Goal: Task Accomplishment & Management: Manage account settings

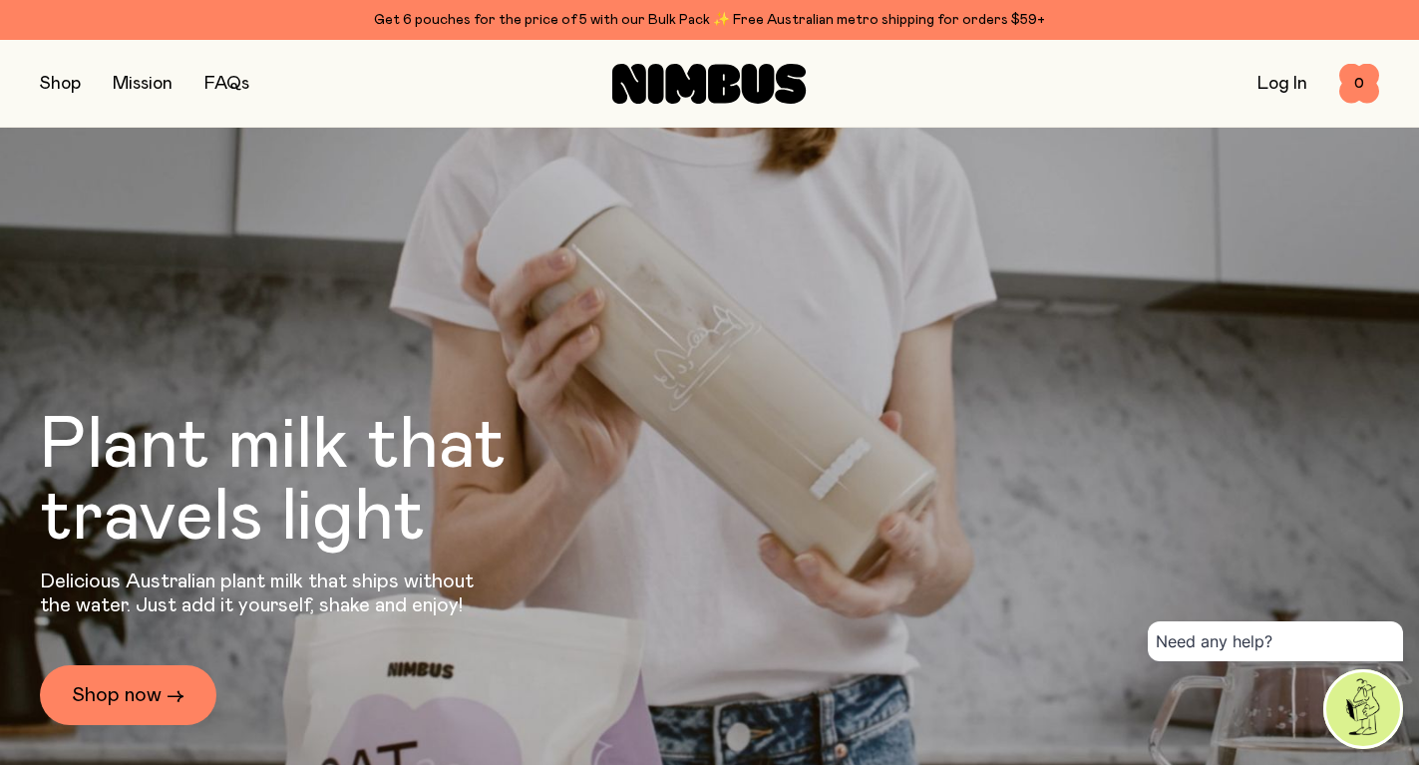
click at [1301, 82] on link "Log In" at bounding box center [1283, 84] width 50 height 18
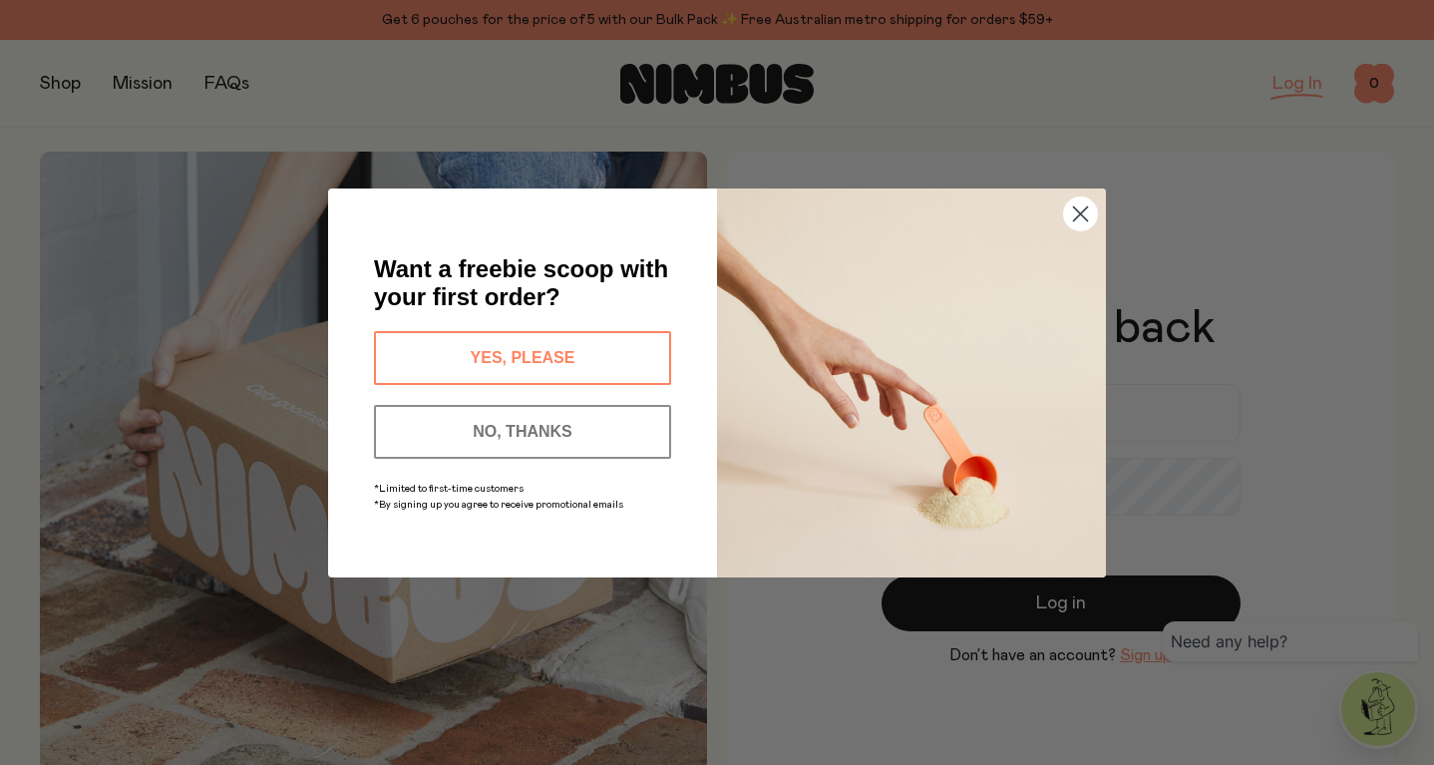
click at [1081, 219] on circle "Close dialog" at bounding box center [1080, 212] width 33 height 33
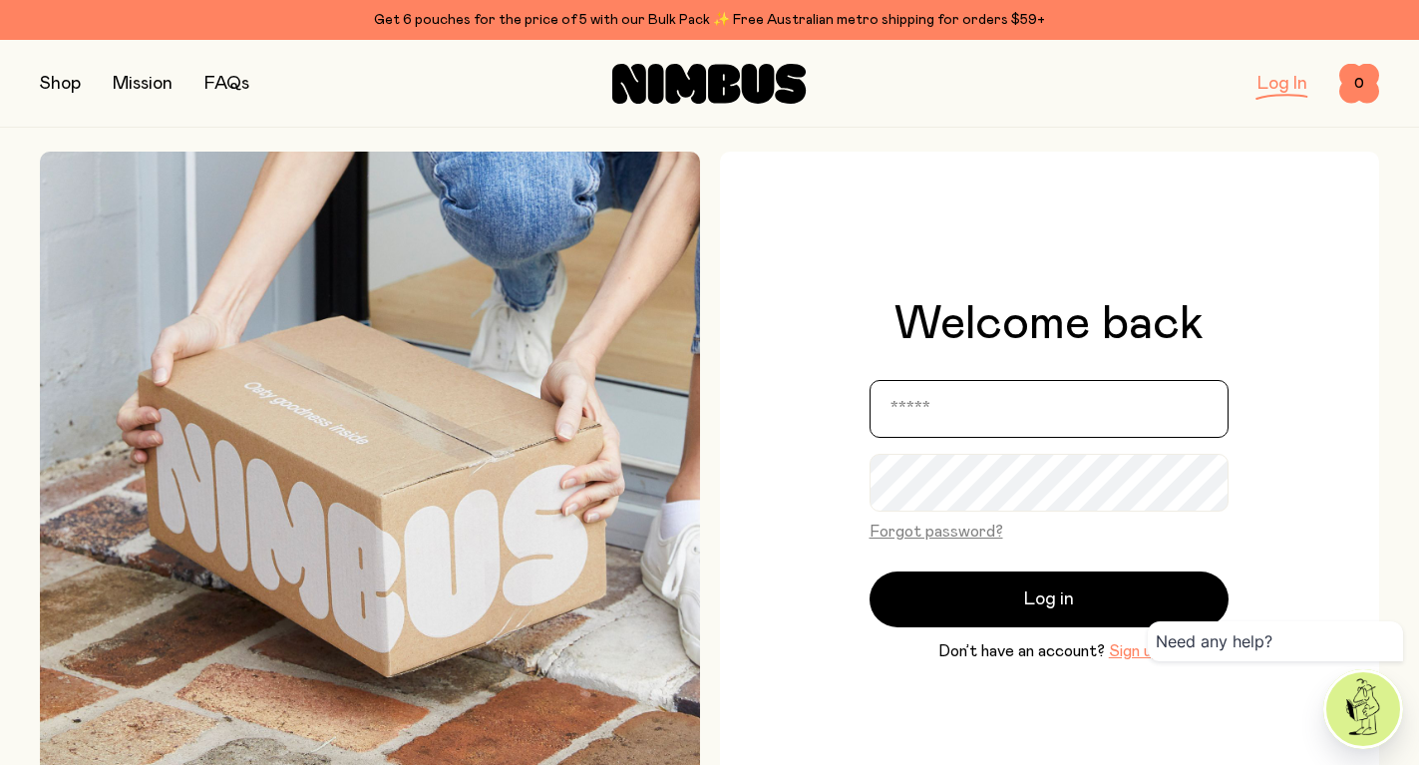
click at [1126, 401] on input "email" at bounding box center [1049, 409] width 359 height 58
type input "**********"
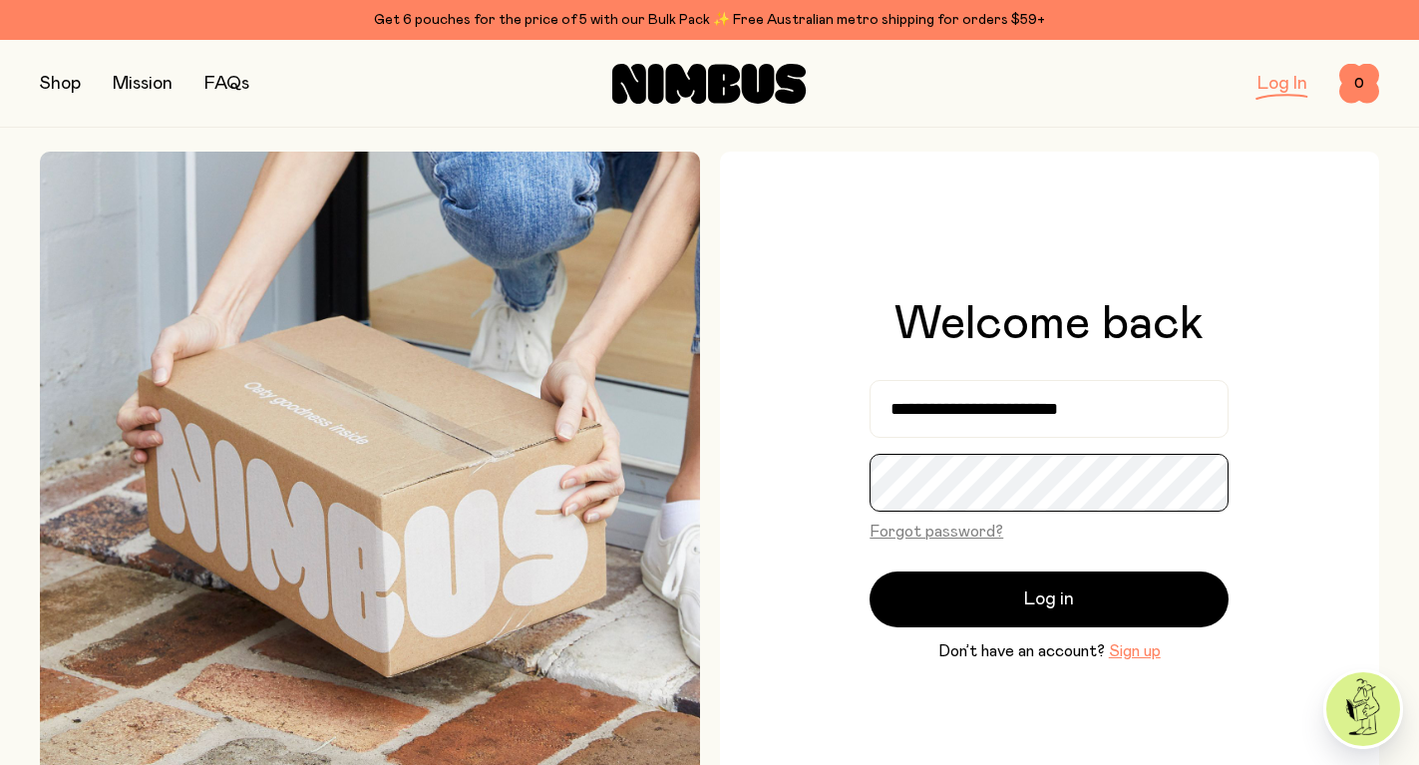
click at [870, 572] on button "Log in" at bounding box center [1049, 600] width 359 height 56
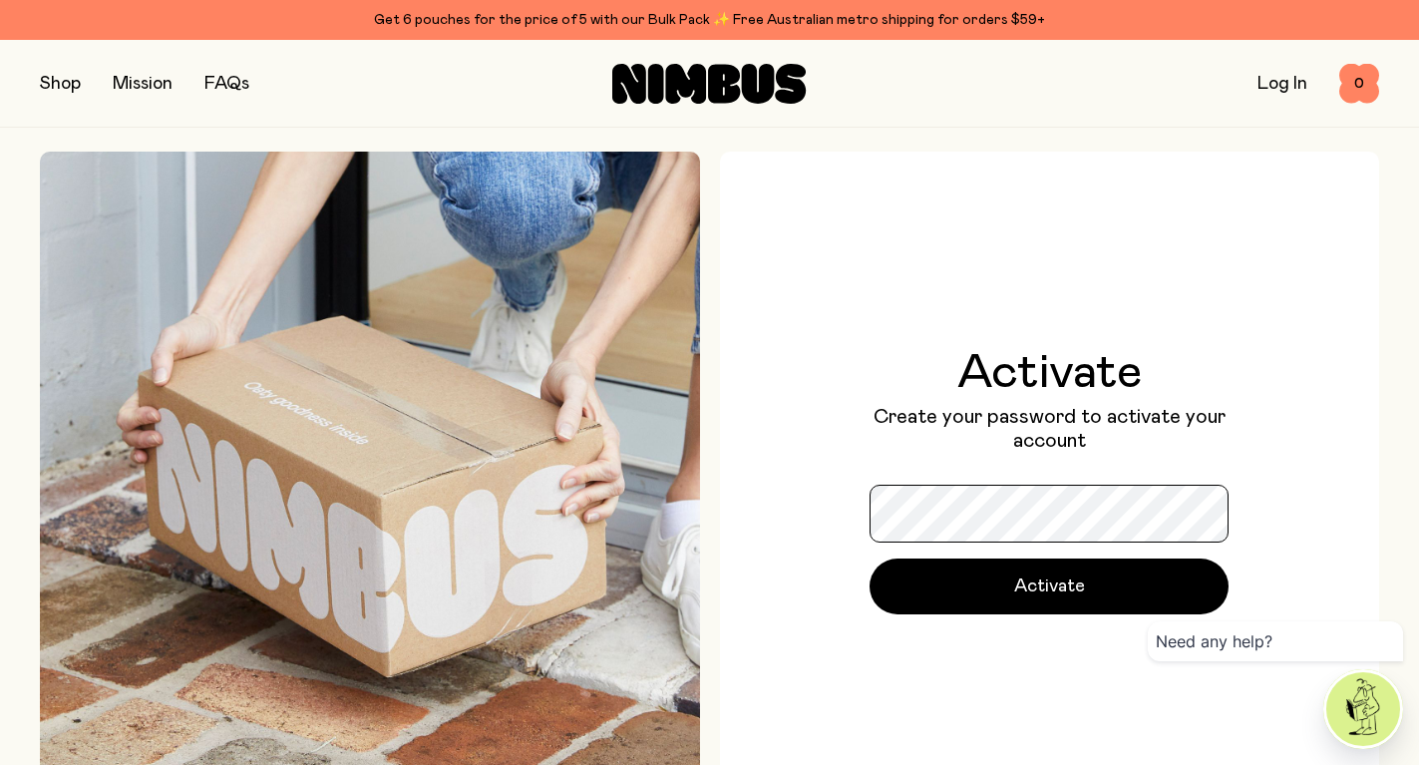
click at [870, 559] on button "Activate" at bounding box center [1049, 587] width 359 height 56
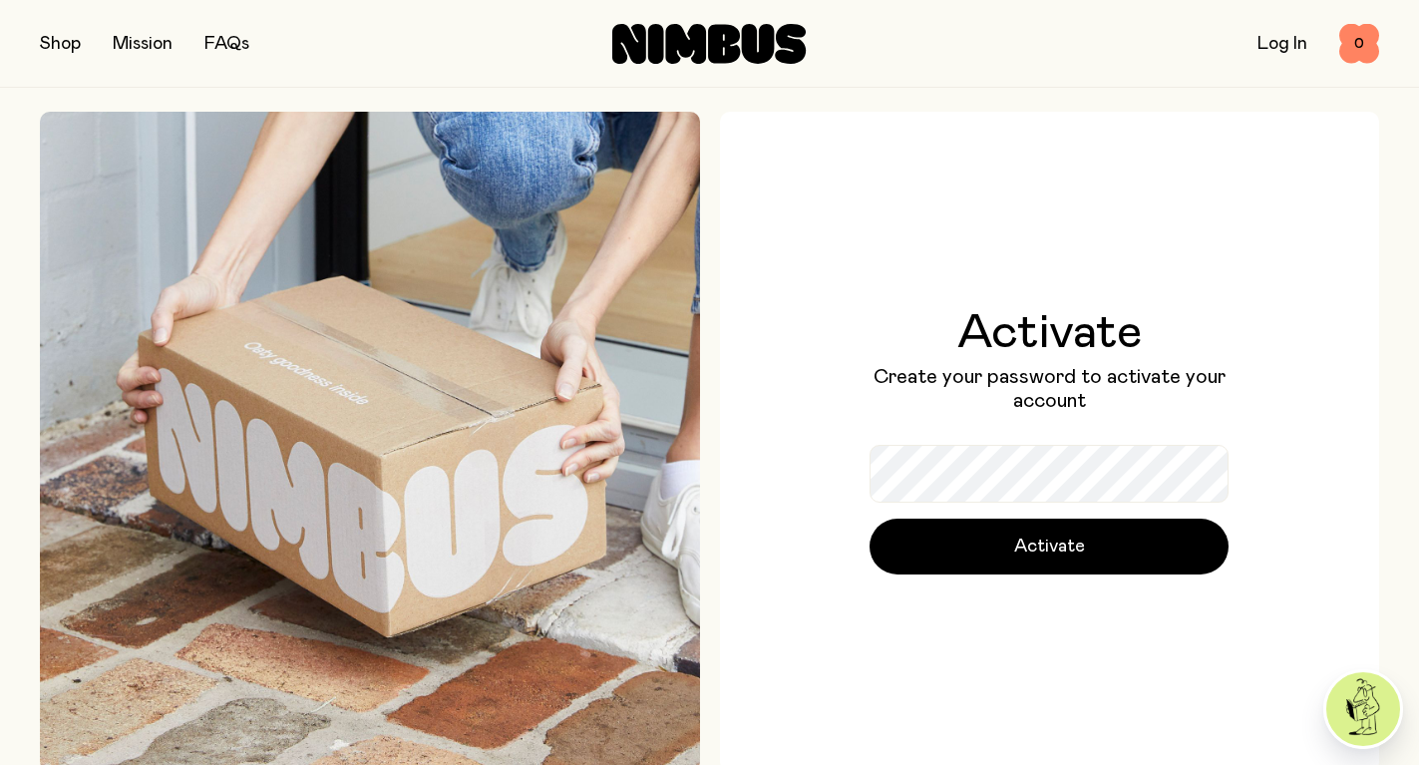
click at [969, 503] on form "Activate" at bounding box center [1049, 510] width 359 height 130
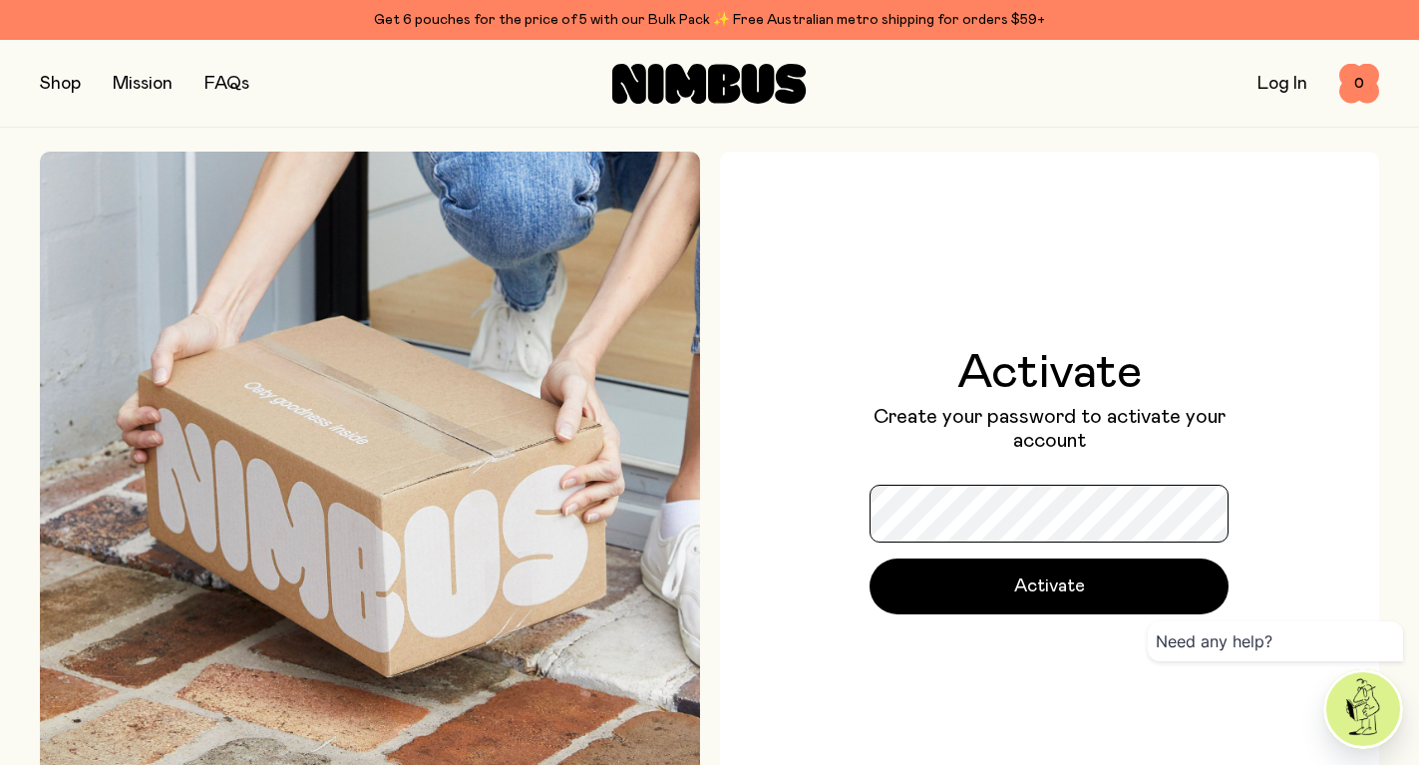
click at [870, 559] on button "Activate" at bounding box center [1049, 587] width 359 height 56
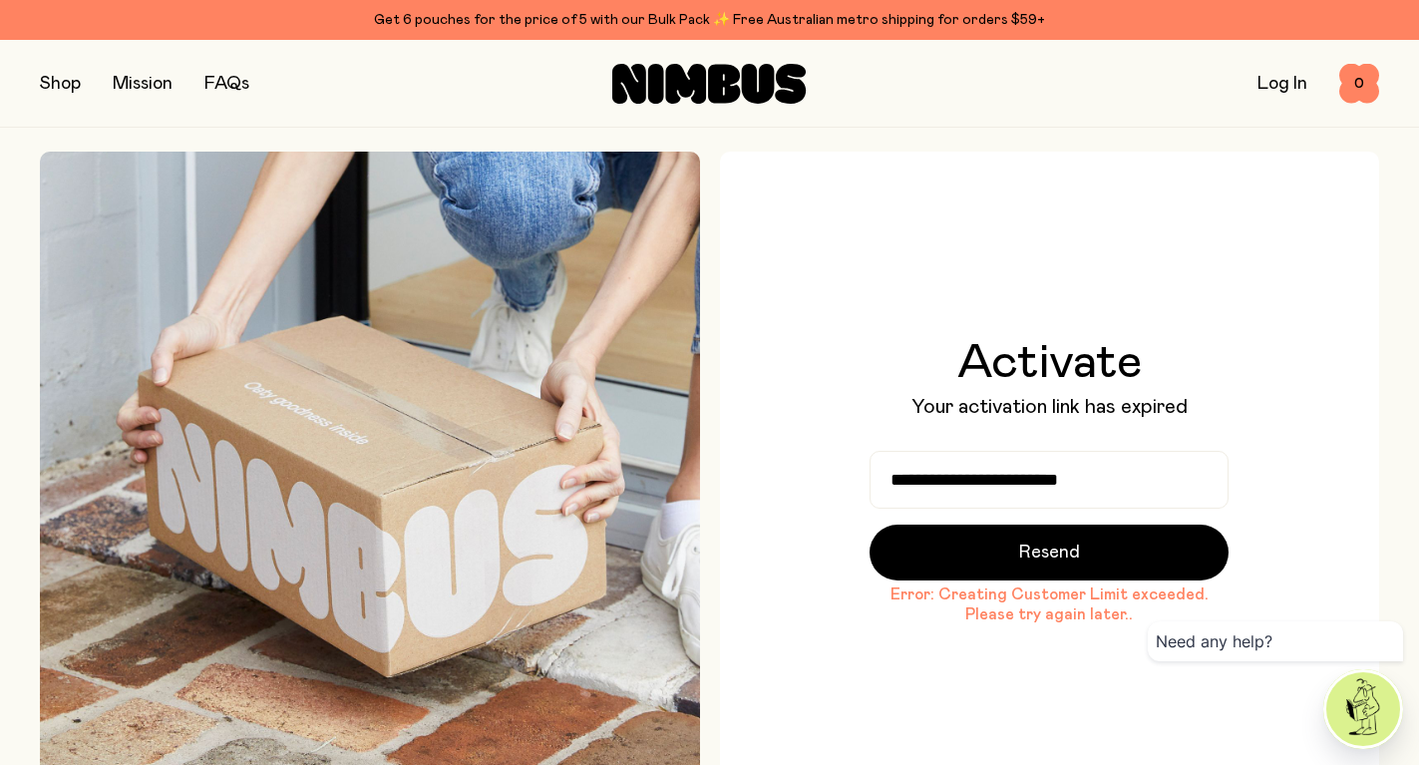
click at [1308, 91] on div "Log In 0 0" at bounding box center [1156, 84] width 447 height 40
click at [1296, 83] on link "Log In" at bounding box center [1283, 84] width 50 height 18
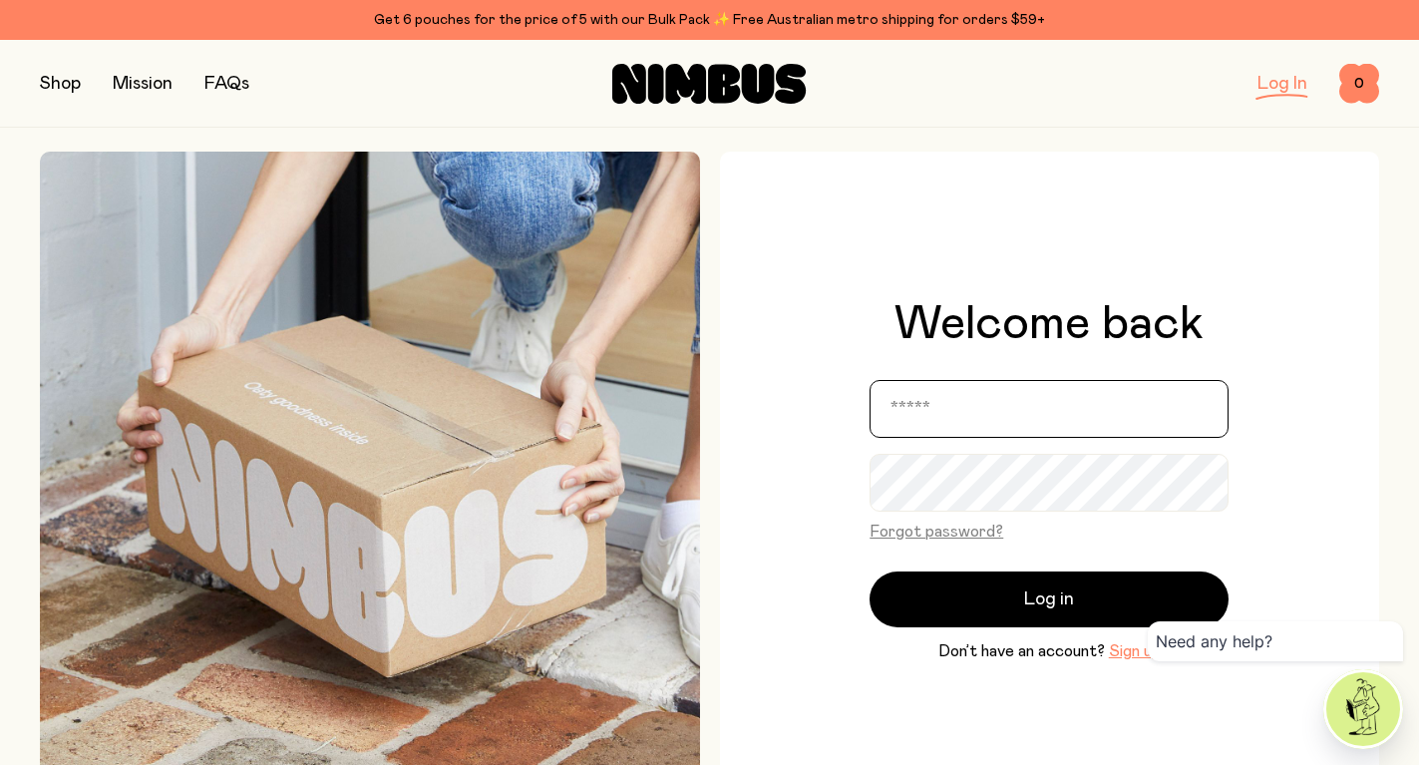
click at [1017, 407] on input "email" at bounding box center [1049, 409] width 359 height 58
type input "**********"
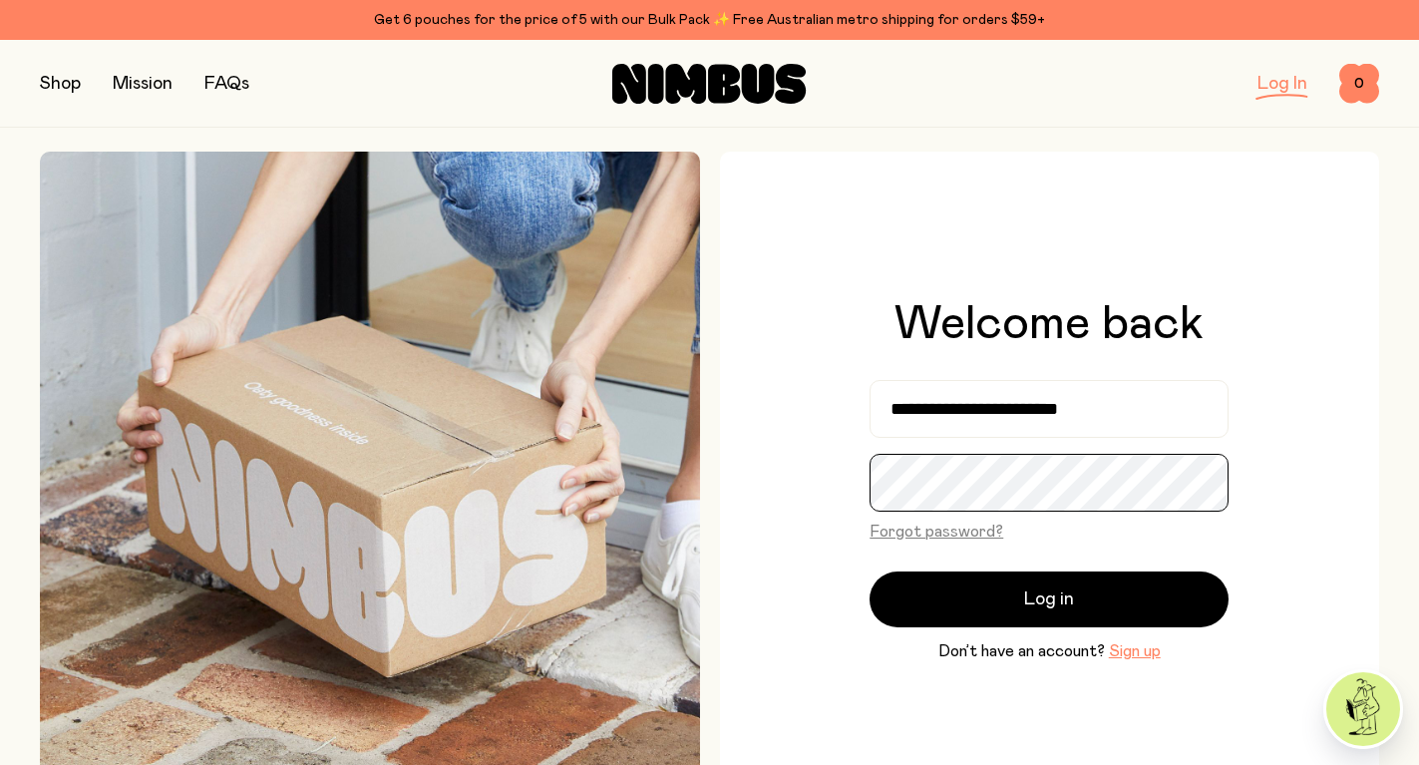
click at [870, 572] on button "Log in" at bounding box center [1049, 600] width 359 height 56
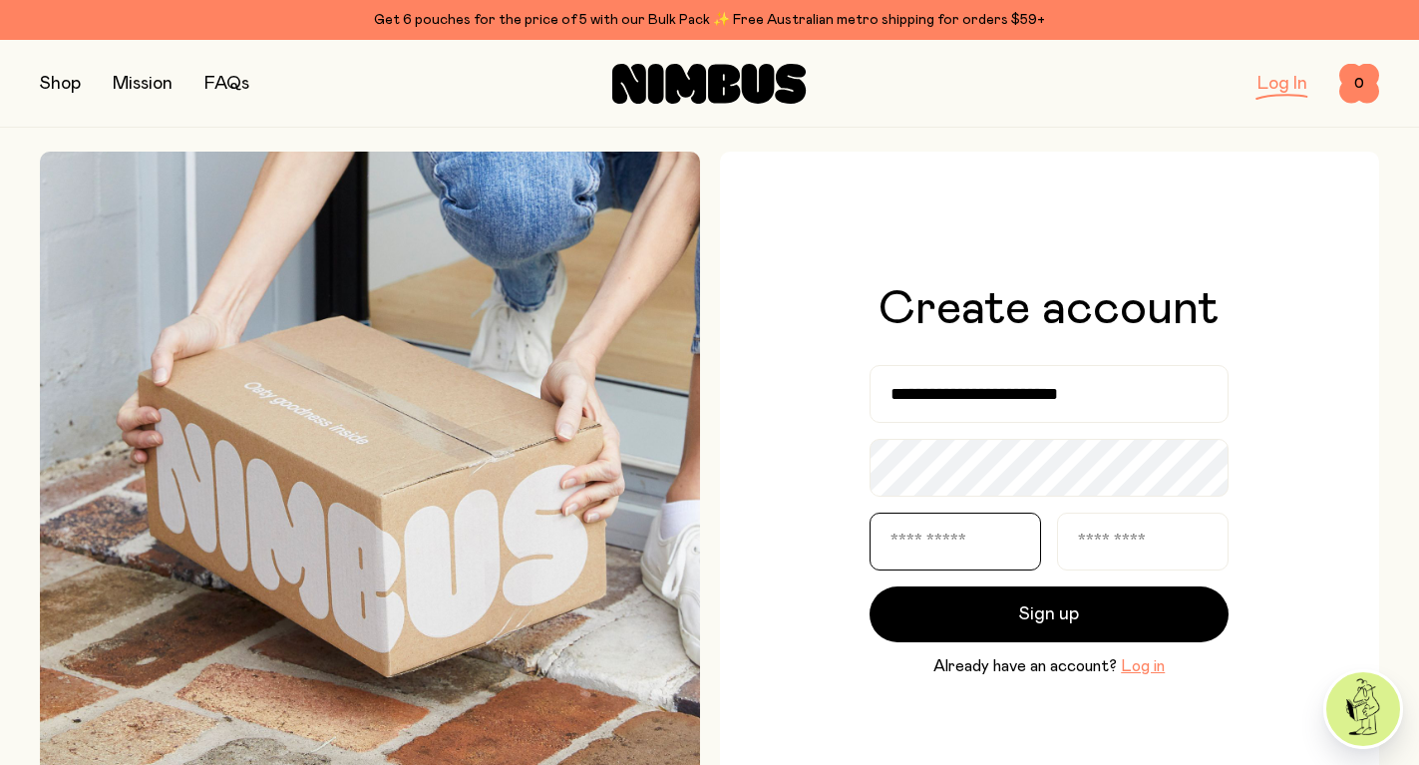
click at [920, 535] on input "text" at bounding box center [956, 542] width 172 height 58
type input "*****"
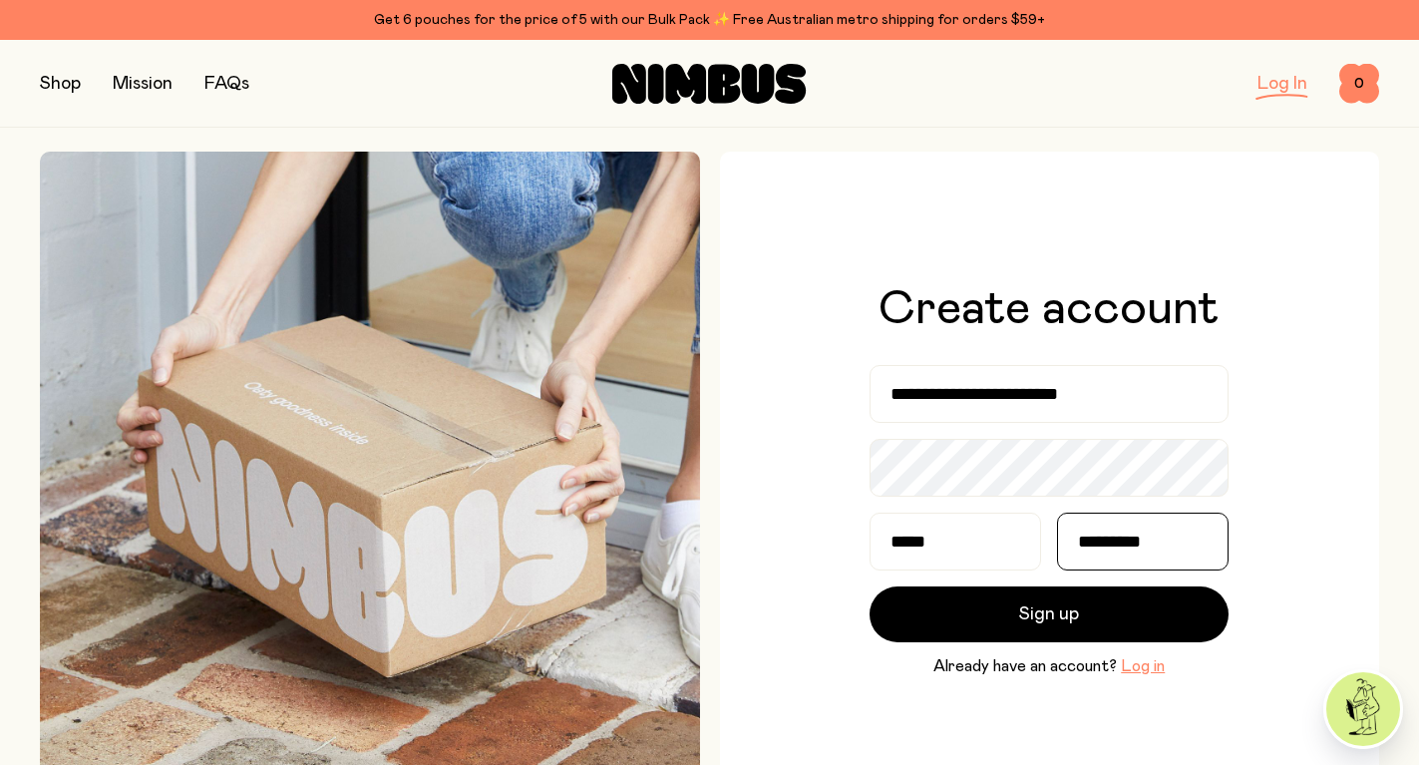
type input "*********"
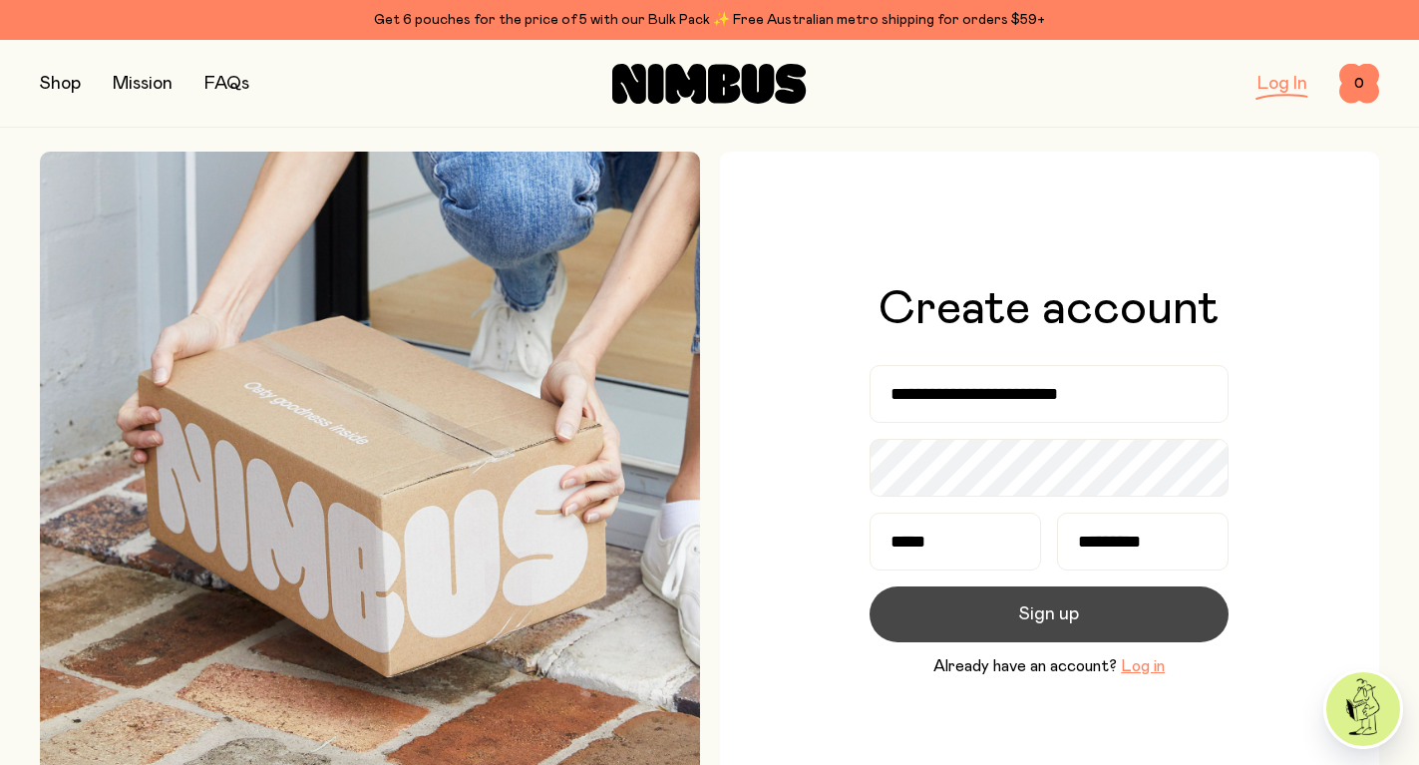
click at [1070, 610] on span "Sign up" at bounding box center [1049, 614] width 60 height 28
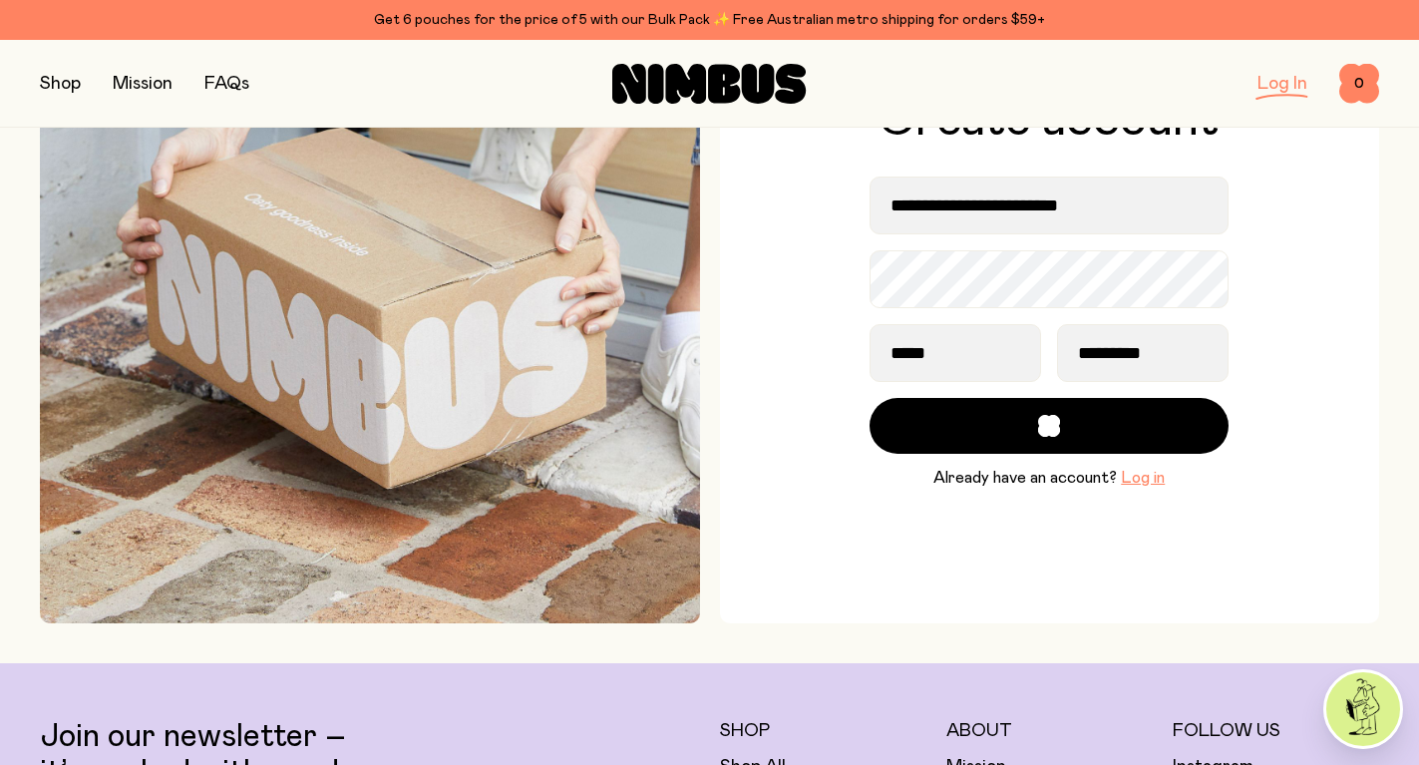
scroll to position [212, 0]
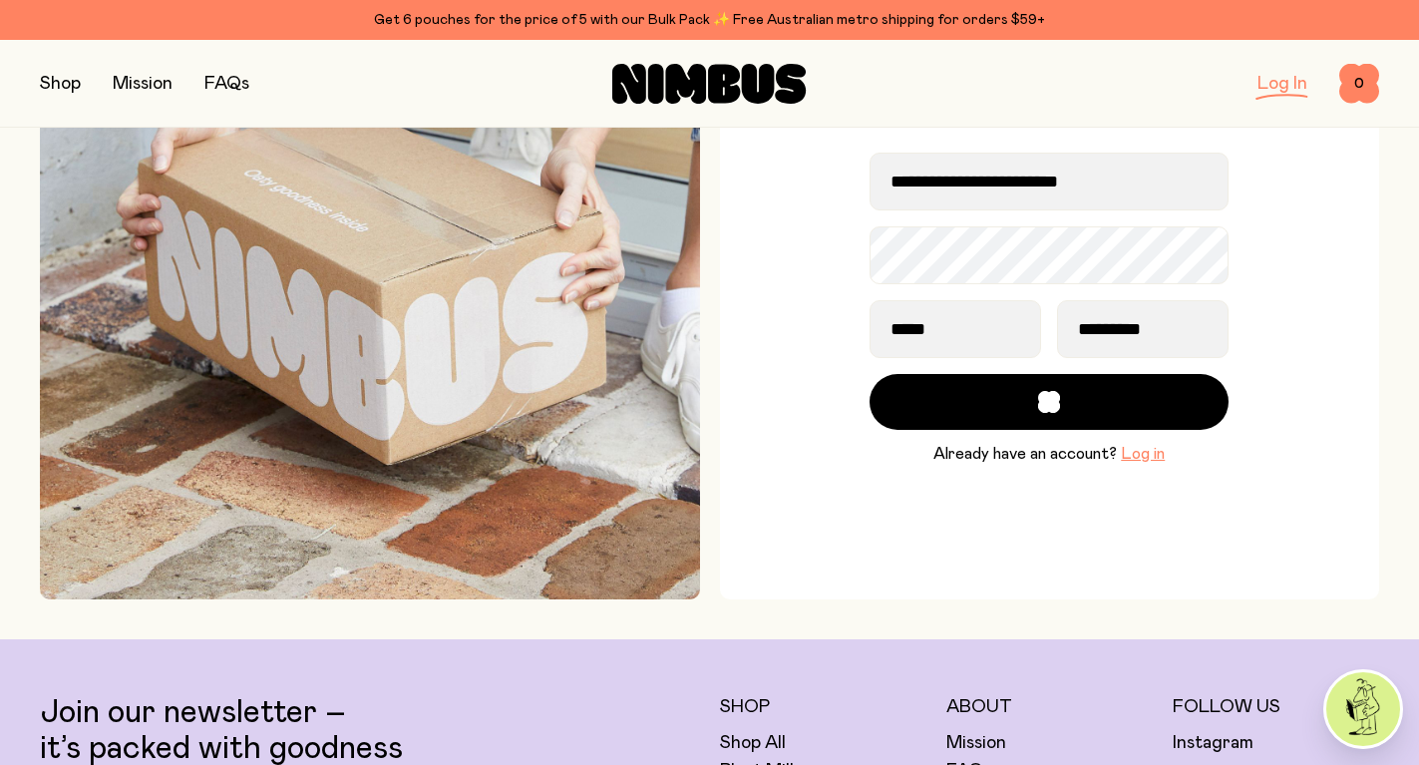
click at [1287, 78] on link "Log In" at bounding box center [1283, 84] width 50 height 18
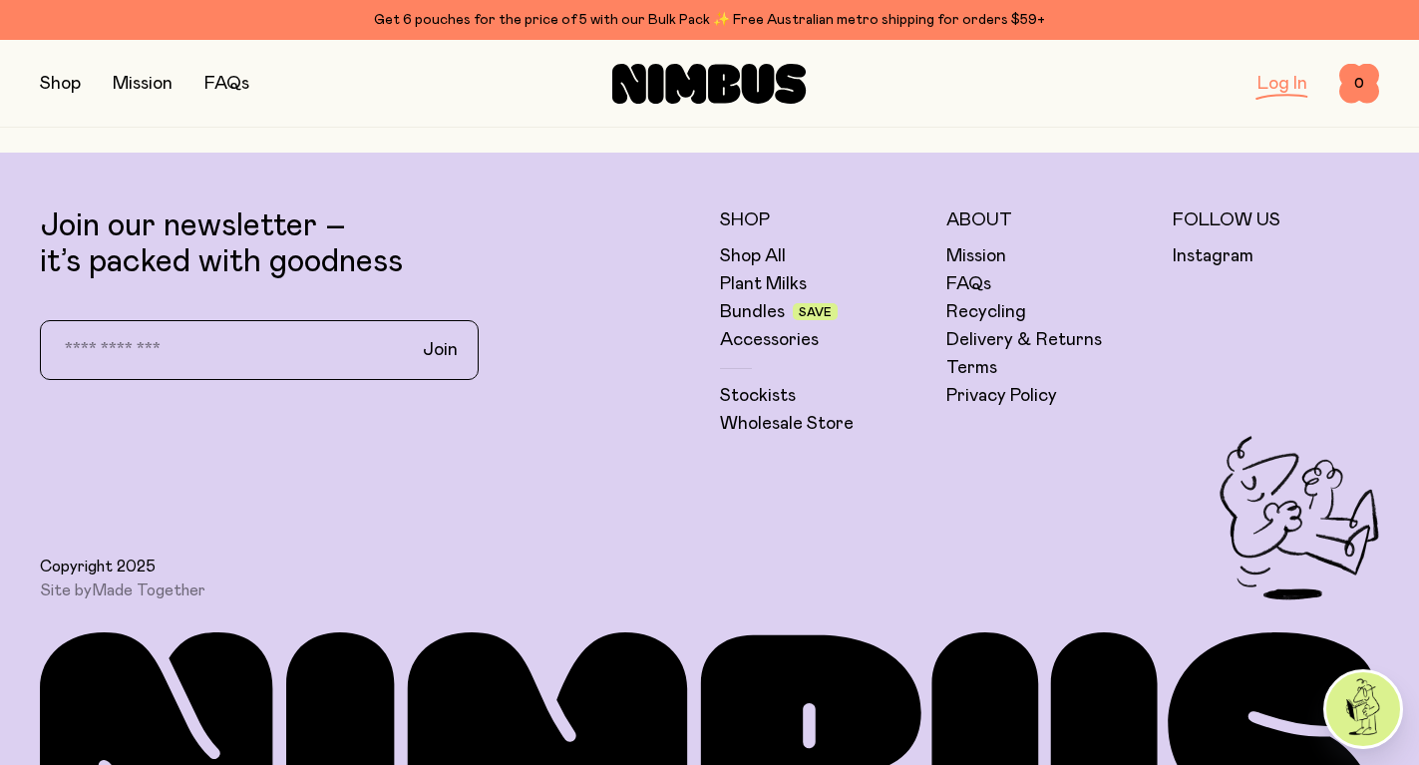
scroll to position [701, 0]
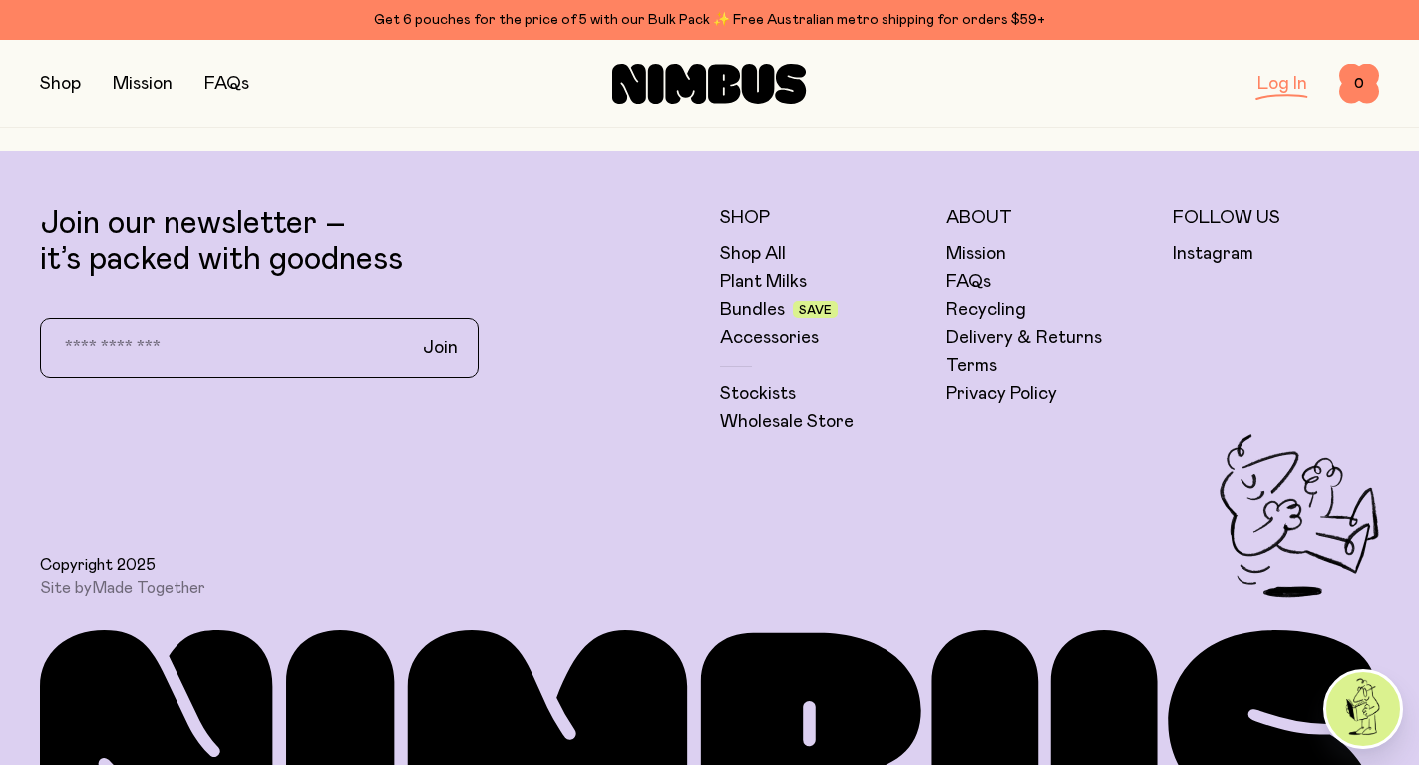
click at [1294, 88] on link "Log In" at bounding box center [1283, 84] width 50 height 18
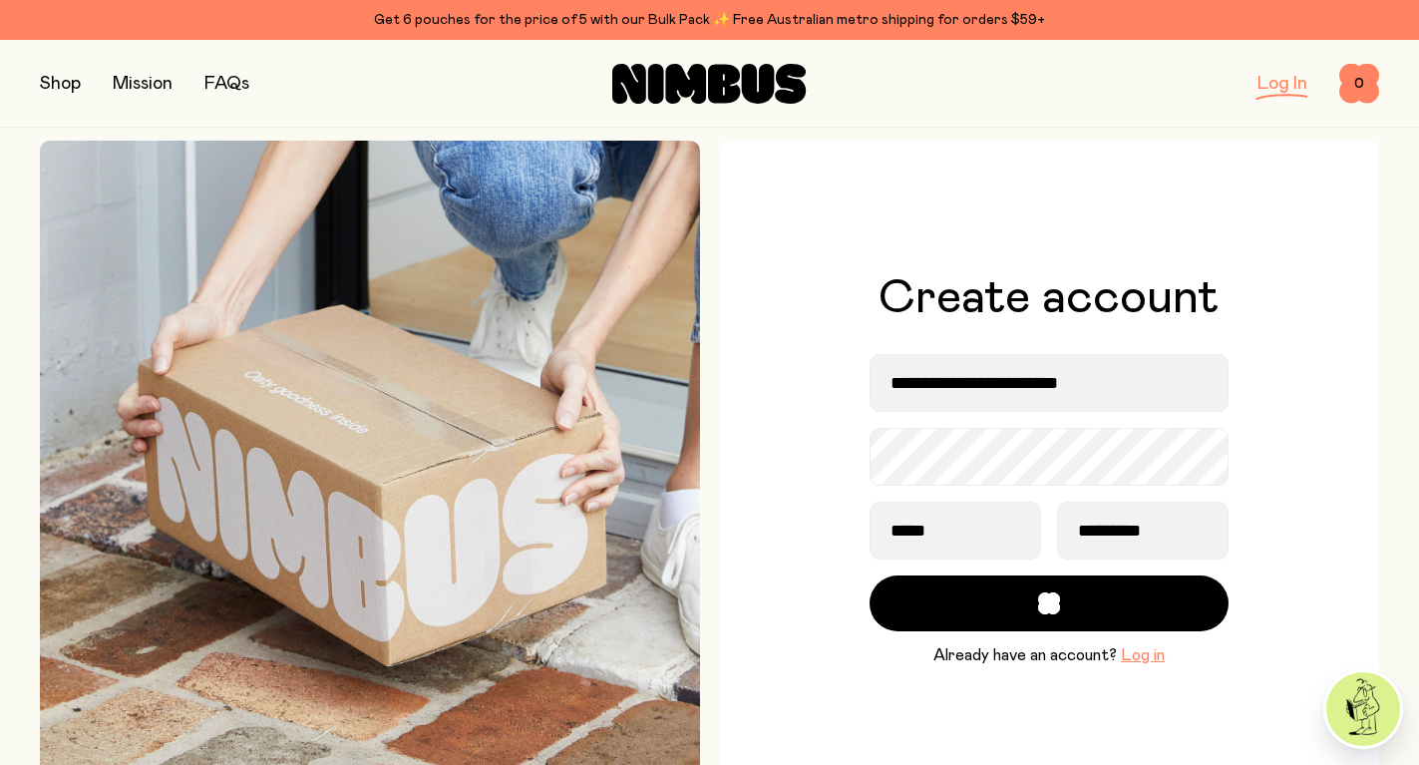
scroll to position [0, 0]
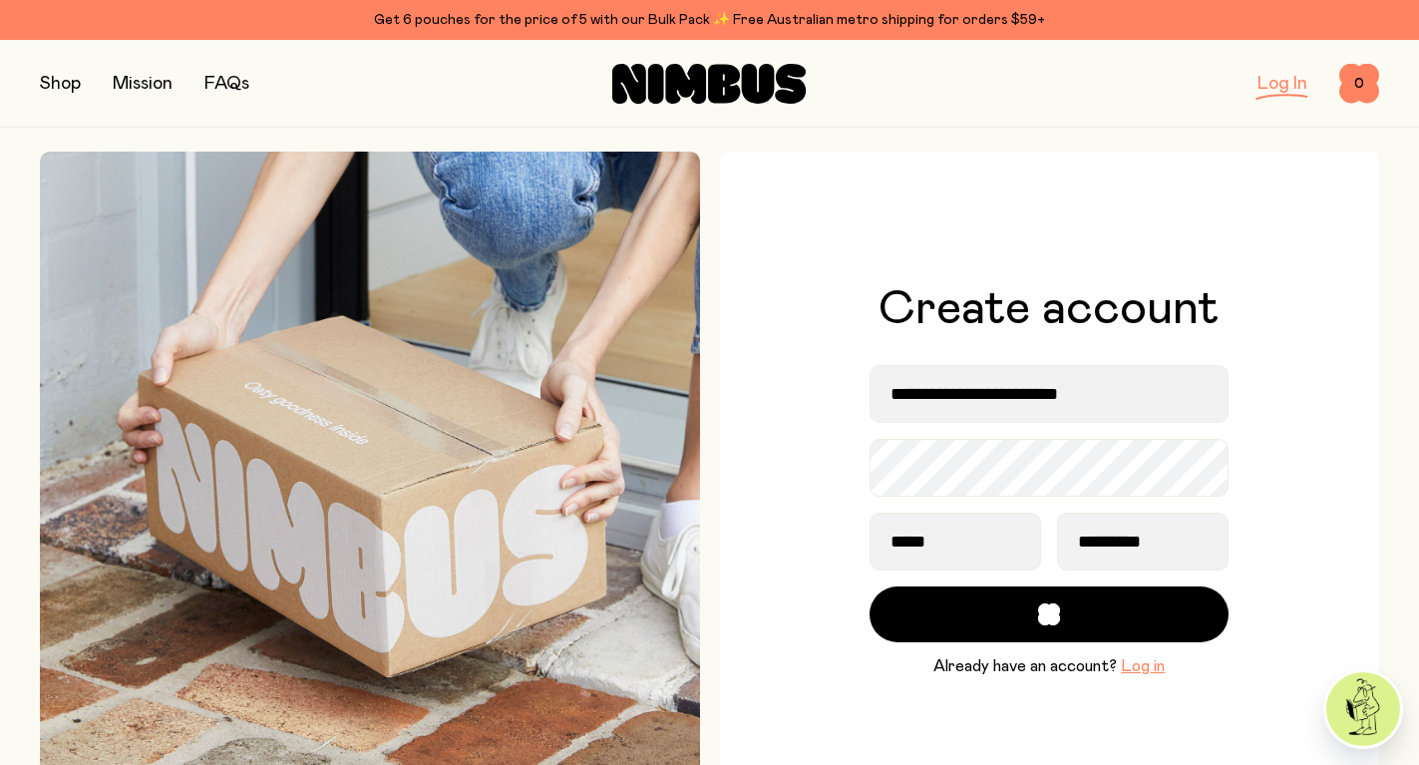
click at [1368, 704] on img at bounding box center [1364, 709] width 74 height 74
click at [75, 80] on button "button" at bounding box center [60, 84] width 41 height 28
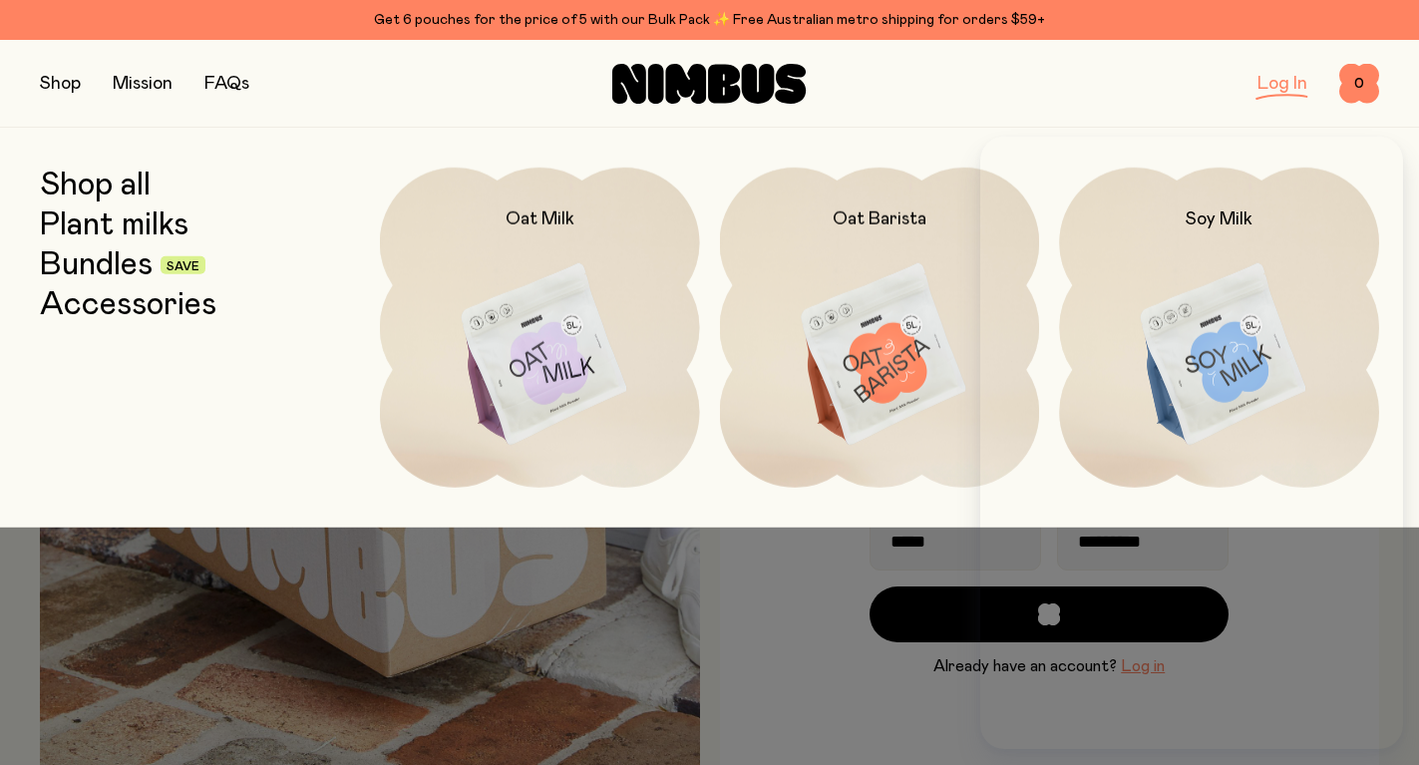
click at [918, 329] on img at bounding box center [880, 356] width 320 height 376
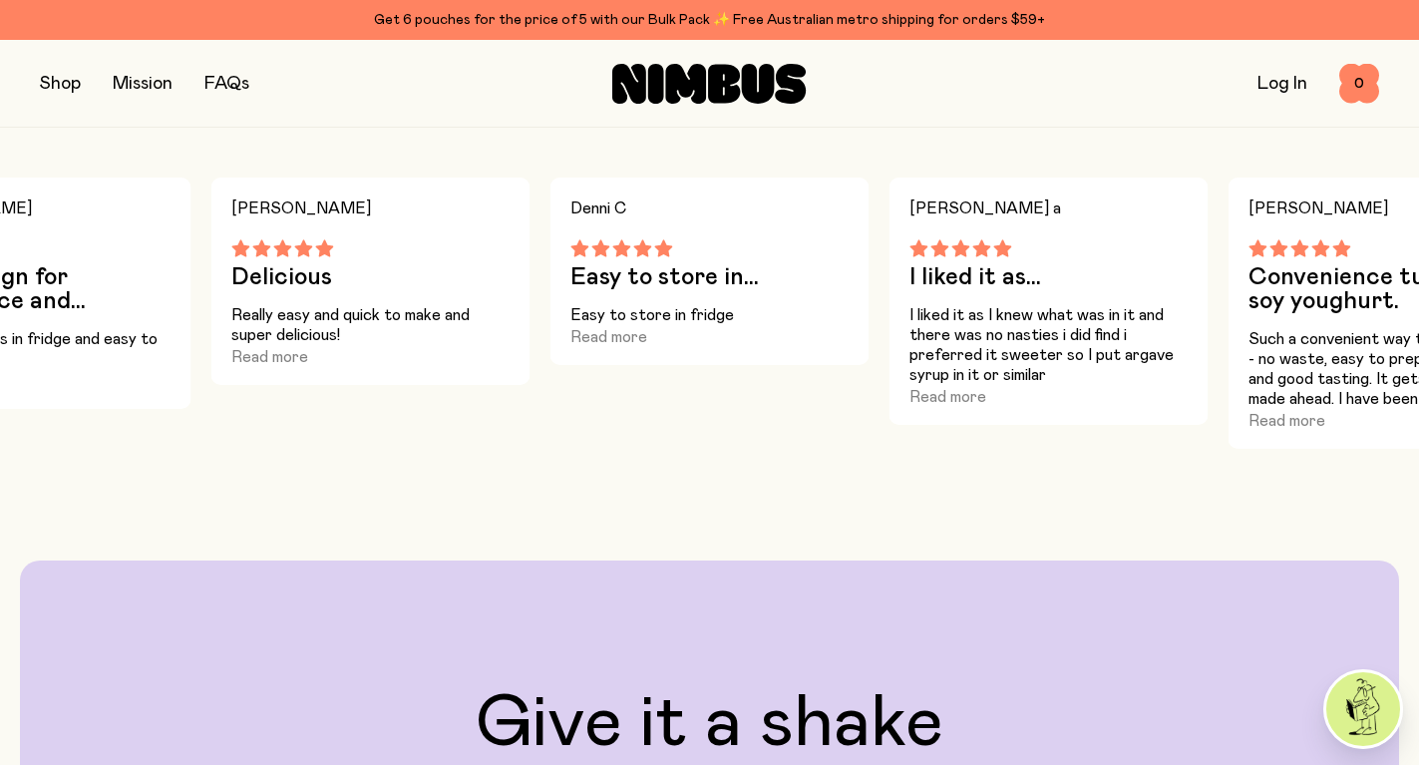
scroll to position [1356, 0]
click at [1369, 714] on img at bounding box center [1364, 709] width 74 height 74
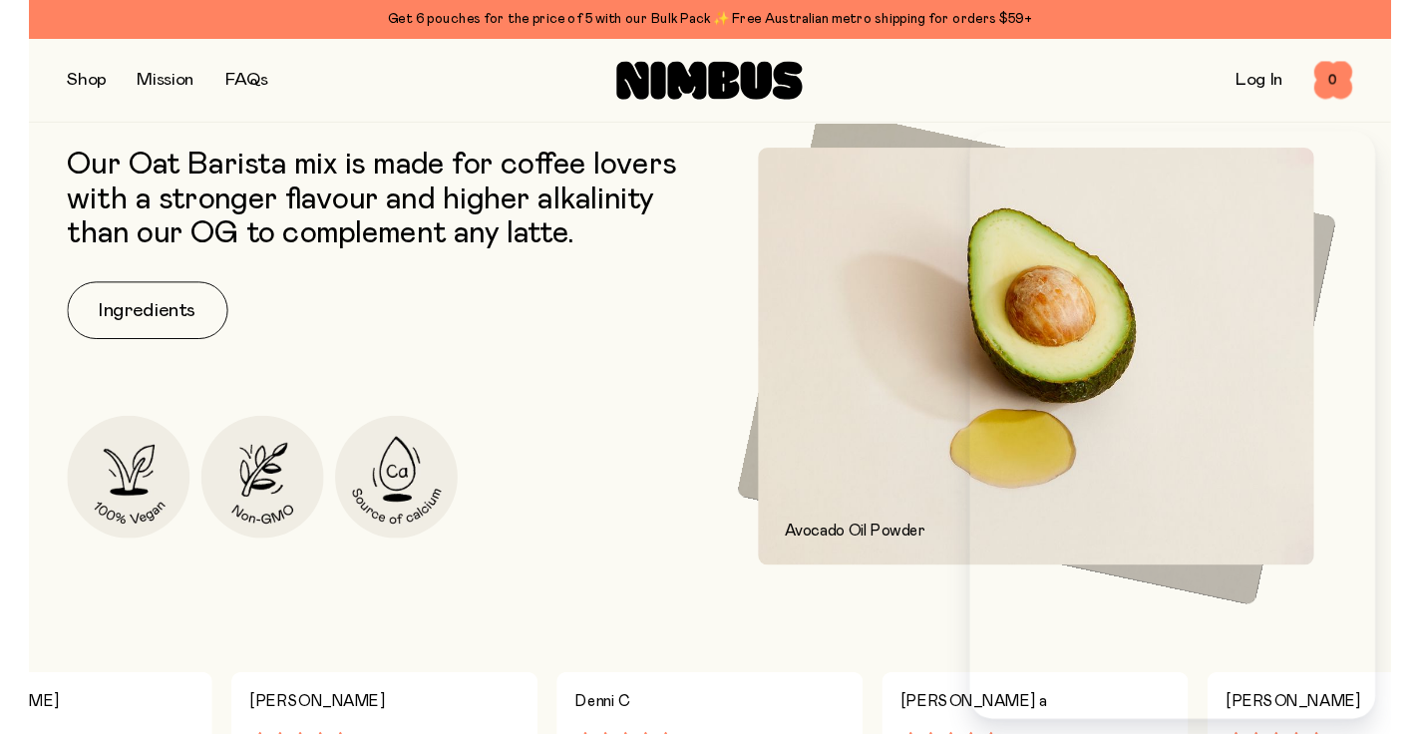
scroll to position [831, 0]
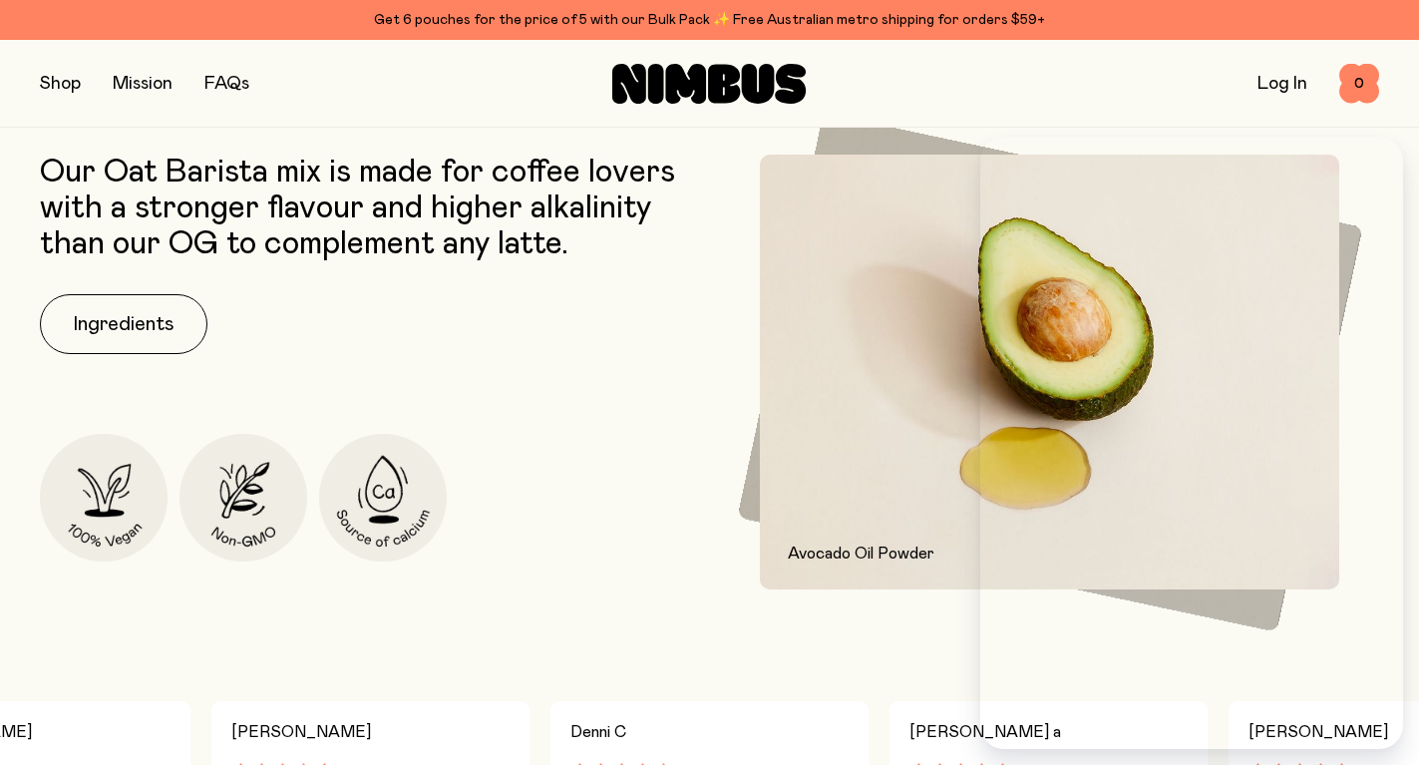
click at [699, 346] on div "Our Oat Barista mix is made for coffee lovers with a stronger flavour and highe…" at bounding box center [370, 372] width 660 height 435
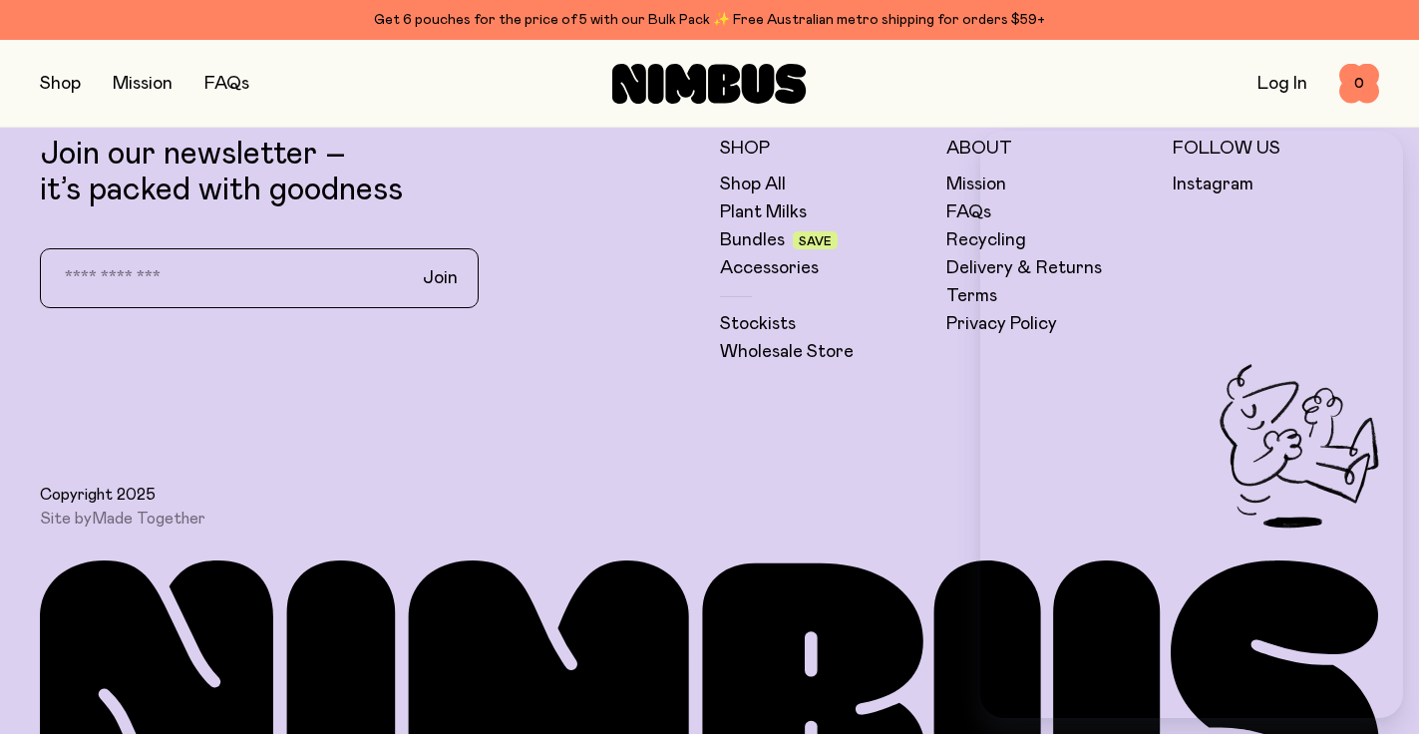
scroll to position [4971, 0]
